Goal: Contribute content

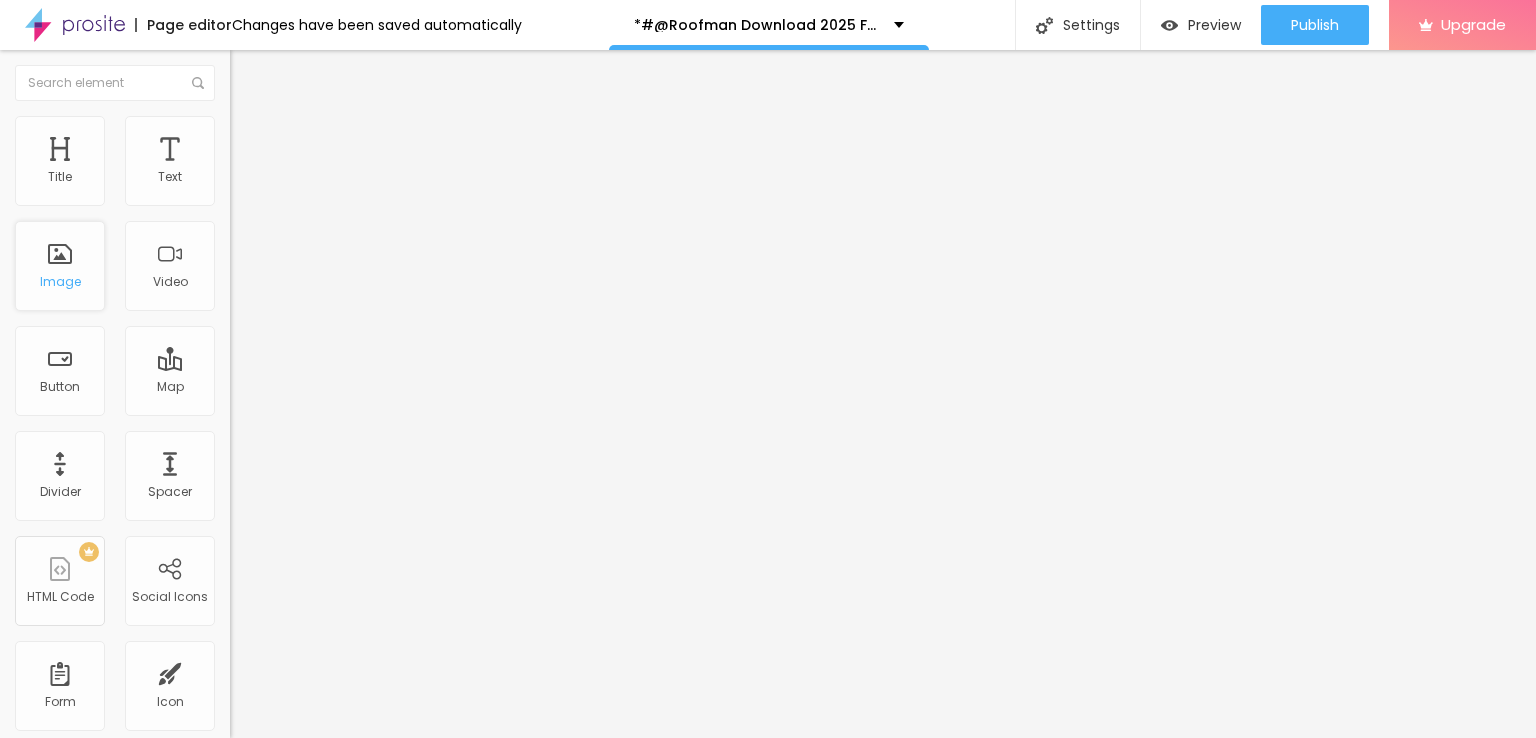
click at [49, 267] on div "Image" at bounding box center [60, 266] width 90 height 90
click at [65, 279] on div "Image" at bounding box center [60, 282] width 41 height 14
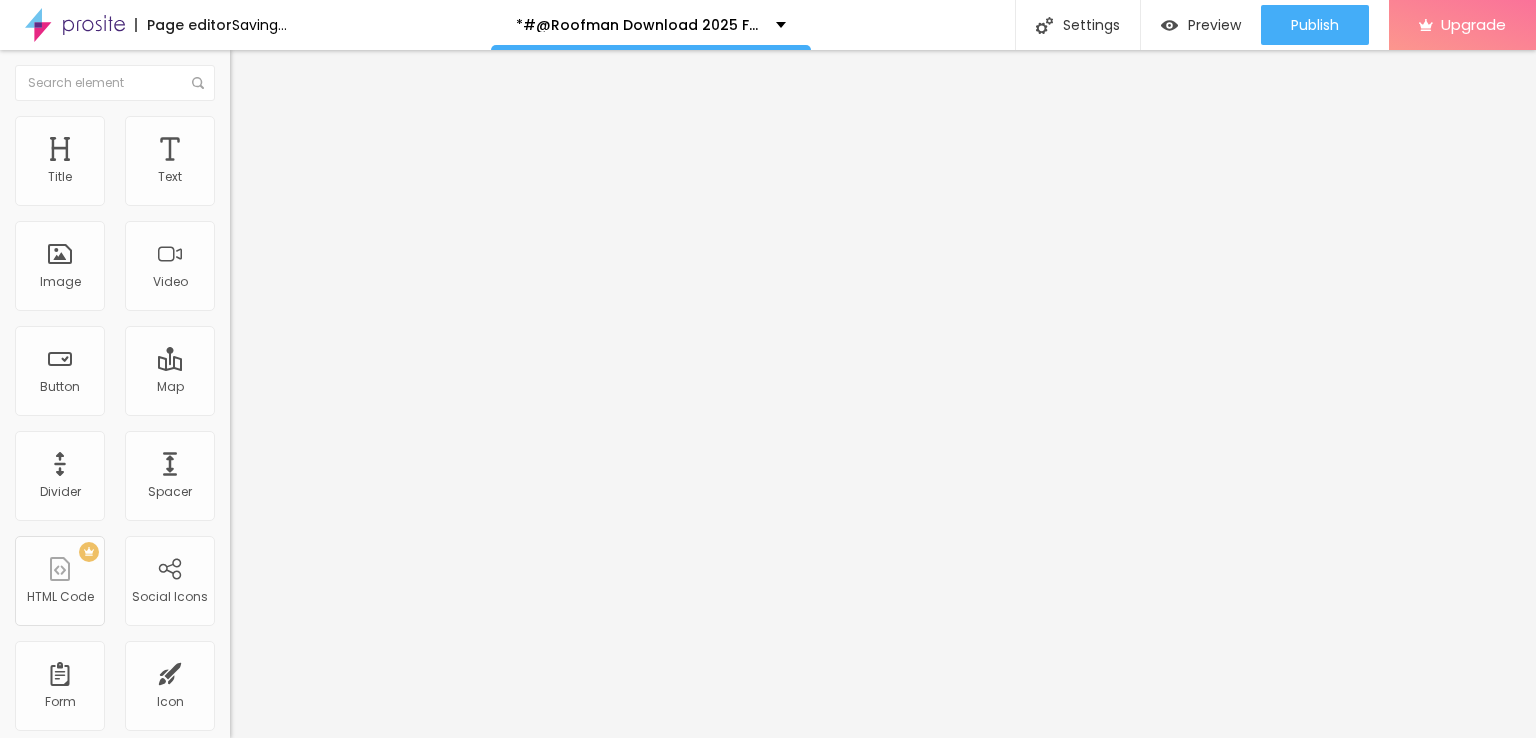
click at [230, 172] on span "Add image" at bounding box center [271, 163] width 82 height 17
click at [230, 188] on input "Click me" at bounding box center [350, 178] width 240 height 20
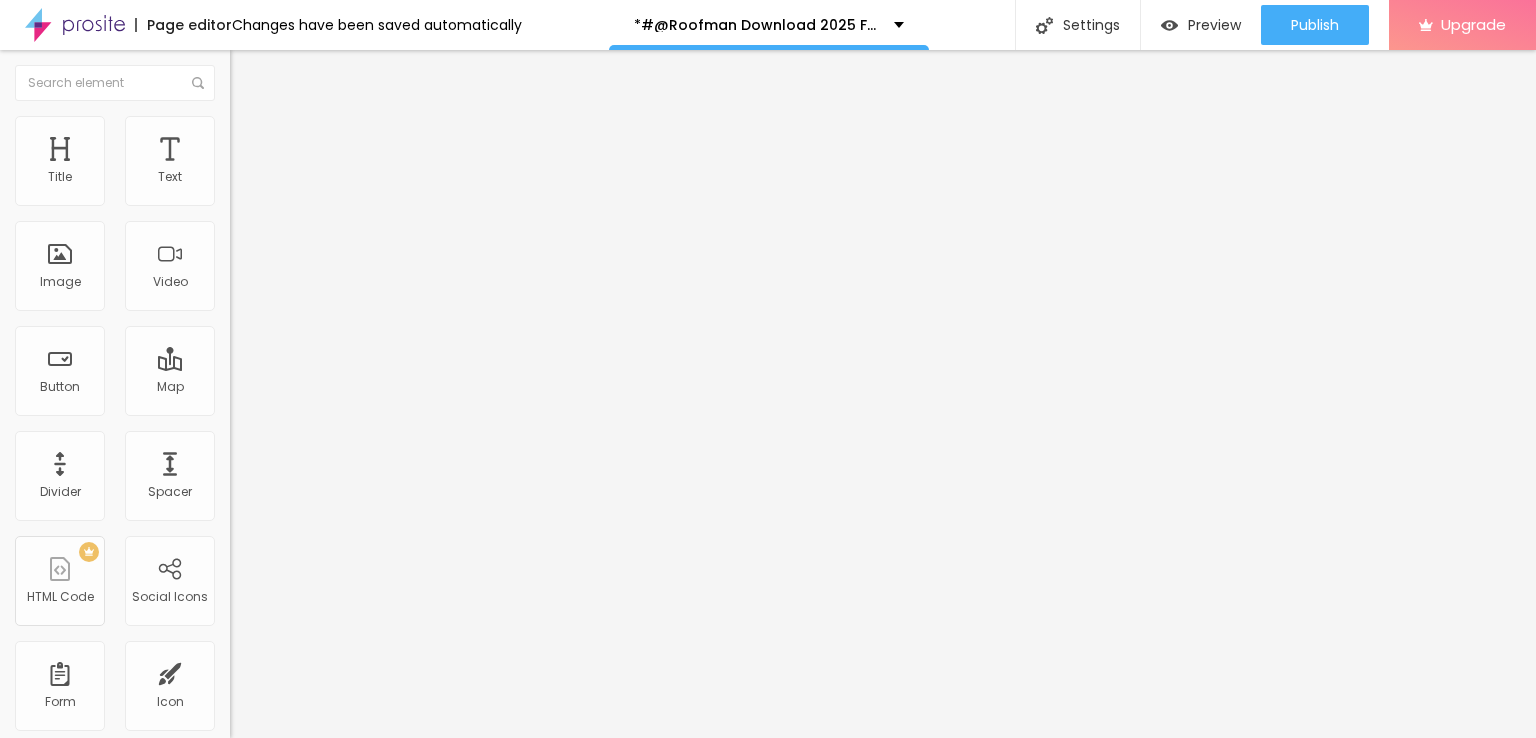
paste input "LICK HERE ▶️ Roofman [2025] ]"
type input "CLICK HERE ▶️ Roofman [2025] ]"
click at [230, 412] on input "https://" at bounding box center [350, 402] width 240 height 20
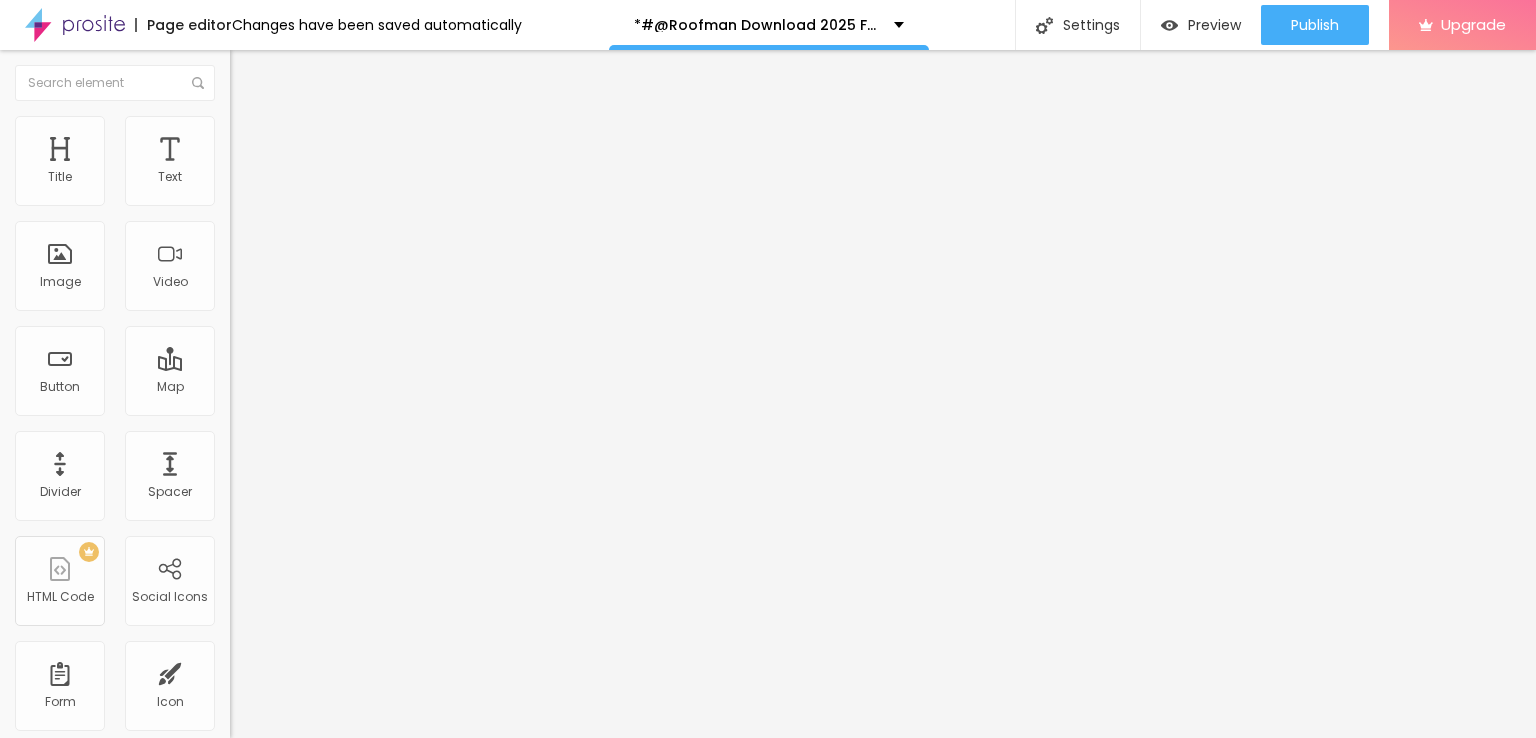
paste input "streamzy.fun/en/movie/1242419/pro"
type input "https://streamzy.fun/en/movie/1242419/pro"
click at [230, 239] on img at bounding box center [237, 232] width 14 height 14
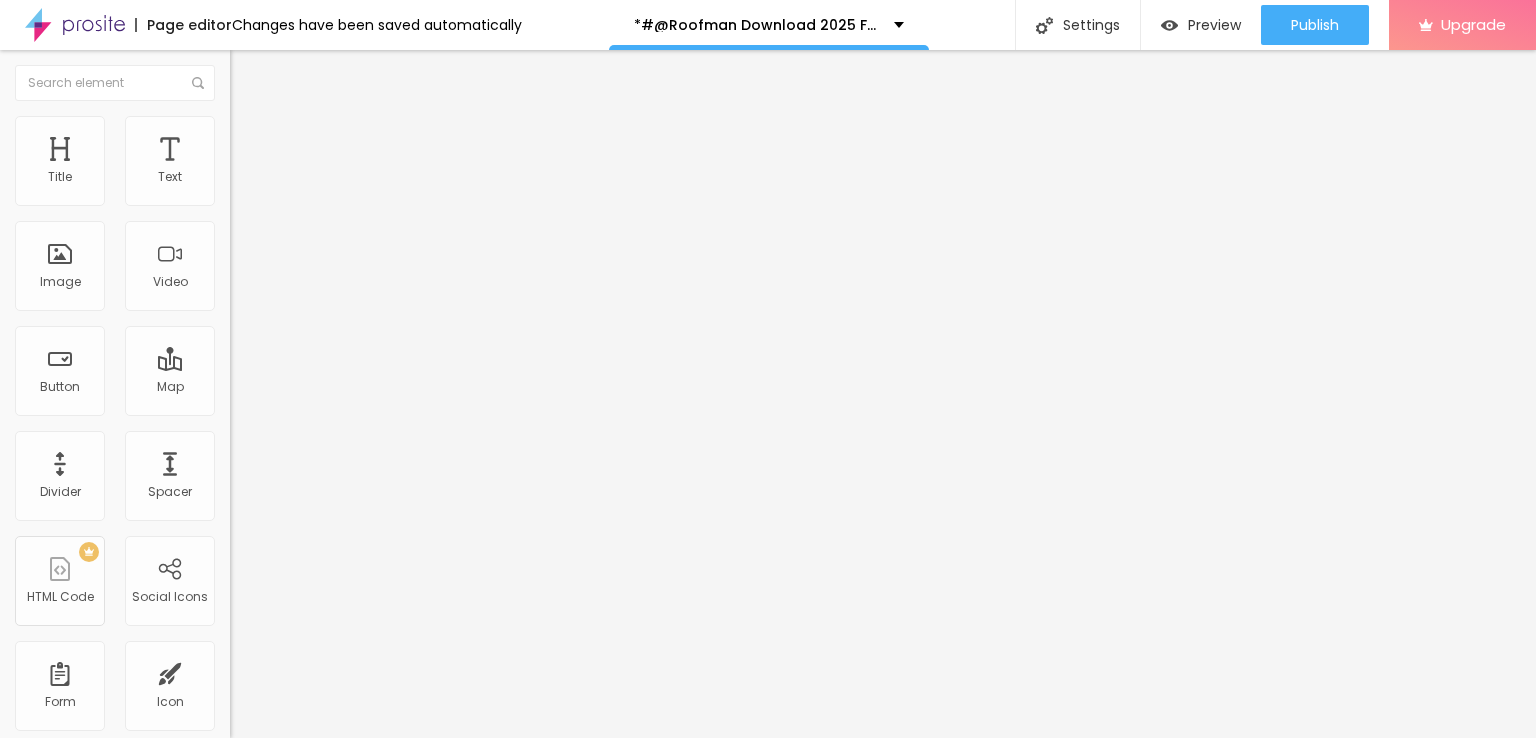
click at [230, 66] on button "Edit Section" at bounding box center [345, 73] width 230 height 46
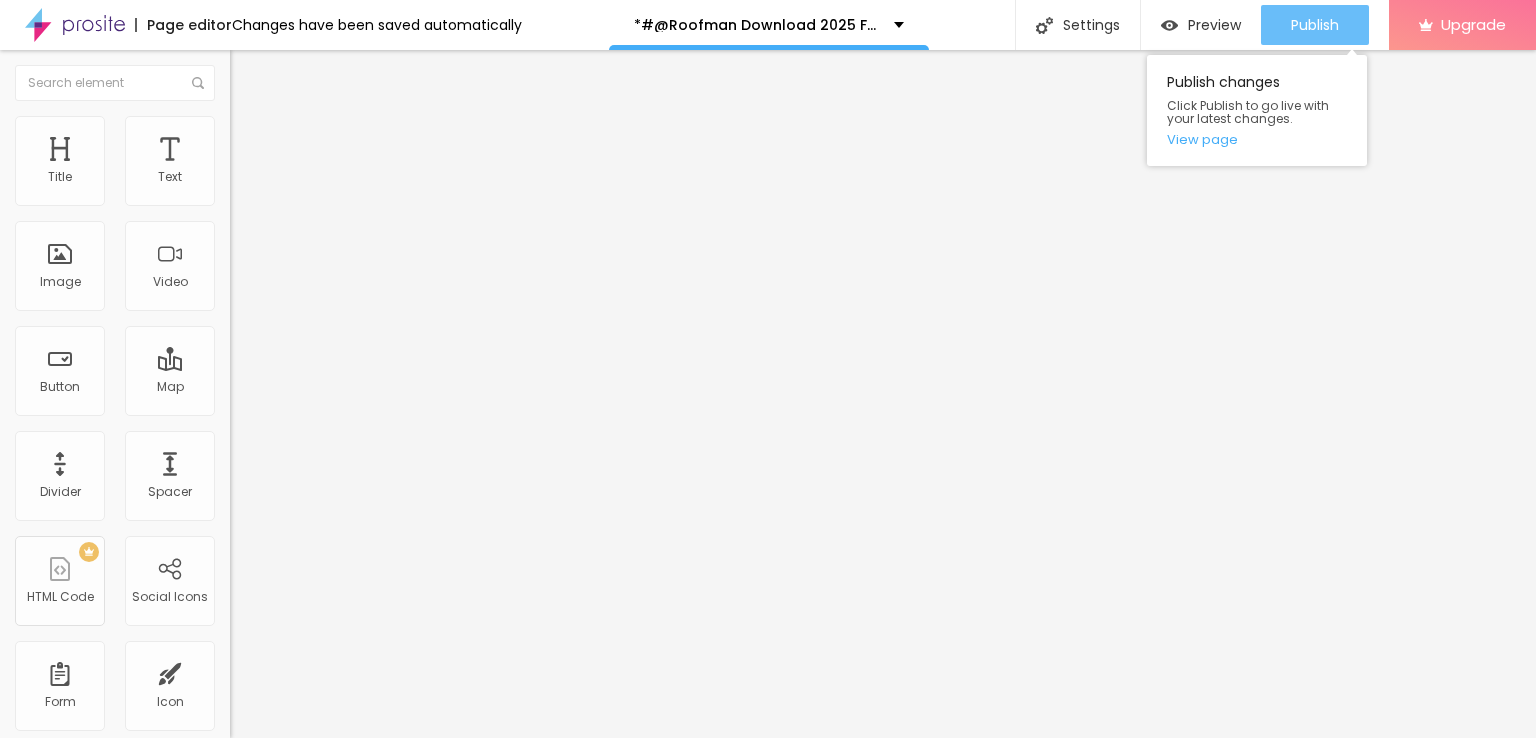
click at [1304, 26] on span "Publish" at bounding box center [1315, 25] width 48 height 16
click at [1202, 139] on link "View page" at bounding box center [1257, 139] width 180 height 13
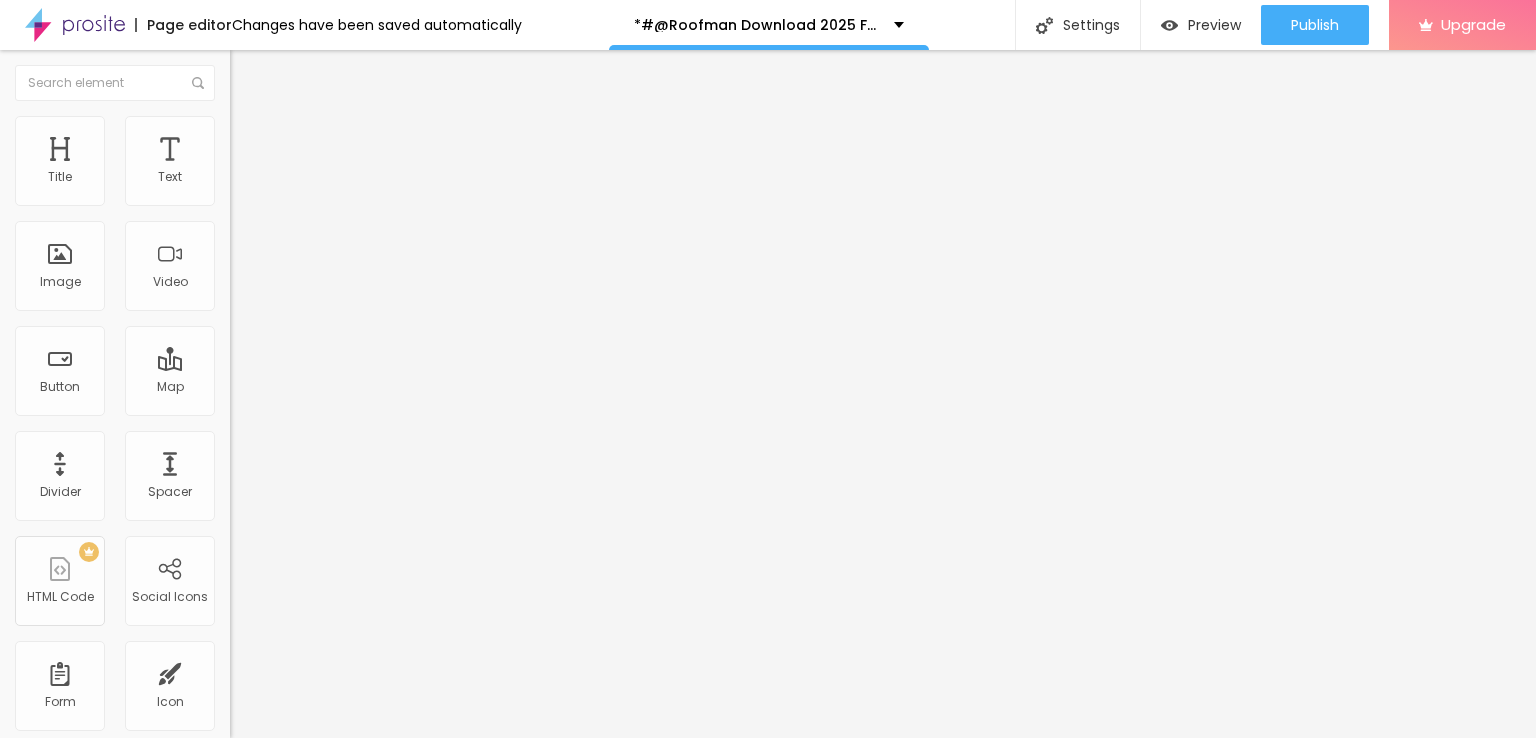
click at [84, 32] on img at bounding box center [75, 25] width 100 height 50
